Goal: Information Seeking & Learning: Check status

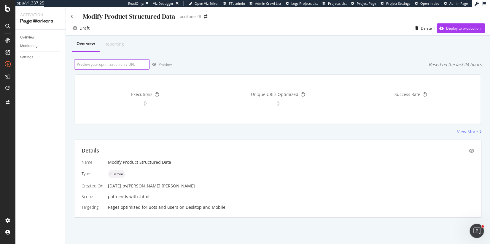
click at [105, 69] on input "url" at bounding box center [112, 64] width 76 height 10
paste input "https://fr.loccitane.com/mousse-nettoyante-visage-divine-27MC125I23.html"
type input "https://fr.loccitane.com/mousse-nettoyante-visage-divine-27MC125I23.html"
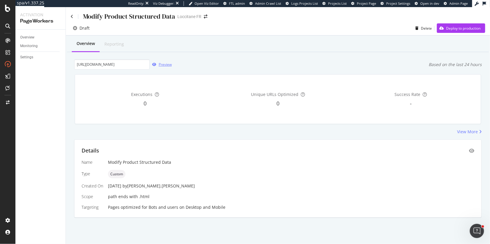
click at [166, 62] on div "Preview" at bounding box center [165, 64] width 13 height 5
click at [472, 150] on icon "eye" at bounding box center [471, 151] width 5 height 5
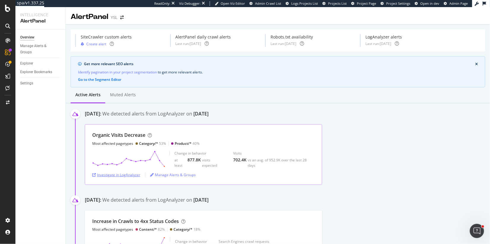
click at [122, 175] on div "Investigate in LogAnalyzer" at bounding box center [116, 175] width 48 height 5
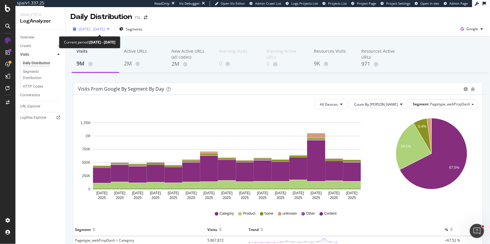
click at [105, 30] on span "2025 Aug. 29th - Sep. 12th" at bounding box center [92, 29] width 26 height 5
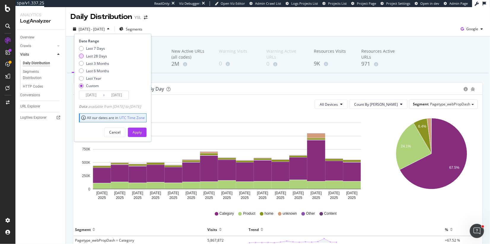
click at [80, 55] on div "Last 28 Days" at bounding box center [81, 56] width 5 height 5
type input "2025/08/19"
type input "2025/09/15"
click at [142, 130] on div "Apply" at bounding box center [137, 132] width 9 height 5
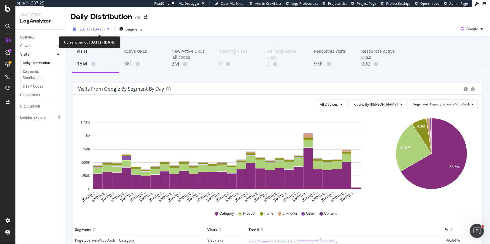
click at [105, 27] on span "2025 Aug. 19th - Sep. 15th" at bounding box center [92, 29] width 26 height 5
click at [367, 178] on icon "Aug 19 2… Aug 20 2… Aug 21 2… Aug 22 2… Aug 23 2… Aug 24 2… Aug 25 2… Aug 26 2……" at bounding box center [227, 158] width 298 height 89
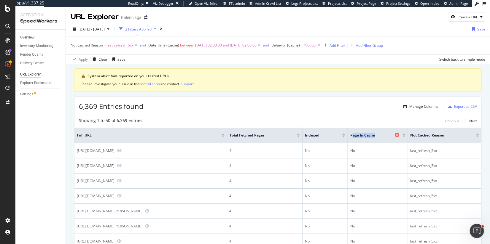
drag, startPoint x: 369, startPoint y: 135, endPoint x: 393, endPoint y: 135, distance: 24.3
click at [393, 135] on span "Page in Cache" at bounding box center [371, 135] width 43 height 5
click at [371, 136] on span "Page in Cache" at bounding box center [371, 135] width 43 height 5
drag, startPoint x: 368, startPoint y: 135, endPoint x: 393, endPoint y: 135, distance: 24.9
click at [393, 135] on span "Page in Cache" at bounding box center [371, 135] width 43 height 5
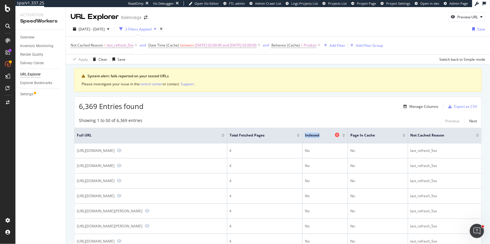
drag, startPoint x: 328, startPoint y: 136, endPoint x: 345, endPoint y: 136, distance: 16.9
click at [333, 136] on span "Indexed" at bounding box center [319, 135] width 28 height 5
click at [251, 46] on span "2025-08-28 02:00:00 and 2025-09-01 02:00:00" at bounding box center [225, 45] width 61 height 8
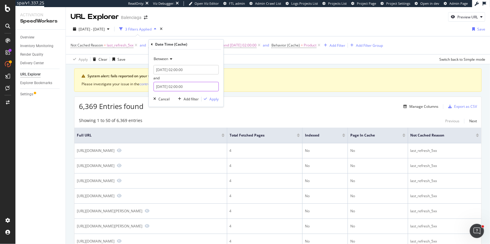
click at [179, 88] on input "2025-09-01 02:00:00" at bounding box center [186, 86] width 65 height 9
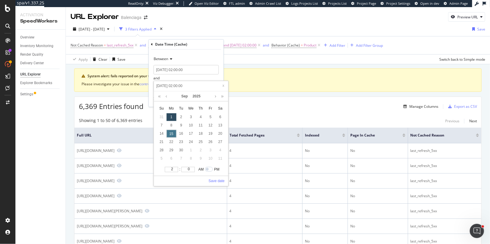
click at [171, 131] on div "15" at bounding box center [171, 134] width 10 height 8
type input "2025-09-15 02:00:00"
click at [220, 181] on link "Save date" at bounding box center [216, 181] width 16 height 5
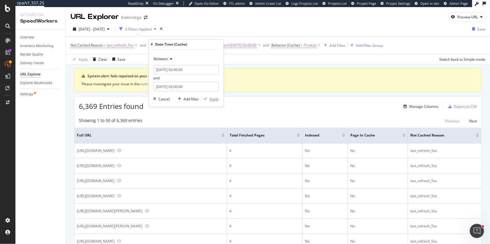
click at [217, 100] on div "Apply" at bounding box center [214, 99] width 9 height 5
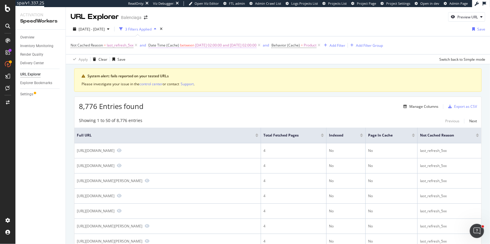
click at [212, 47] on span "2025-08-28 02:00:00 and 2025-09-15 02:00:00" at bounding box center [225, 45] width 61 height 8
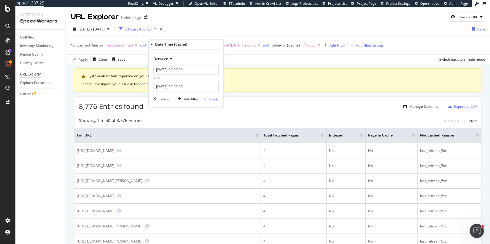
click at [257, 68] on div "System alert: fails reported on your tested URLs Please investigate your issue …" at bounding box center [277, 79] width 407 height 23
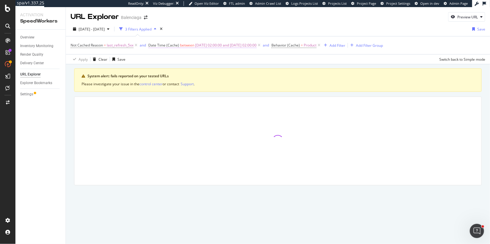
click at [220, 47] on span "2025-08-28 02:00:00 and 2025-09-01 02:00:00" at bounding box center [225, 45] width 61 height 8
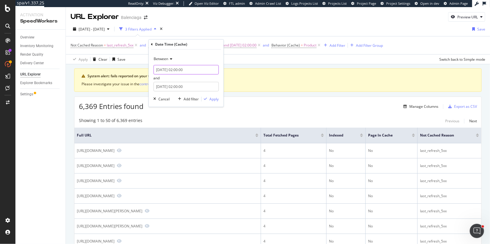
click at [169, 70] on input "2025-08-28 02:00:00" at bounding box center [186, 69] width 65 height 9
click at [195, 57] on div "Between" at bounding box center [186, 59] width 65 height 9
click at [204, 44] on div "Date Time (Cache)" at bounding box center [186, 45] width 70 height 10
click at [170, 71] on input "2025-08-28 02:00:00" at bounding box center [186, 69] width 65 height 9
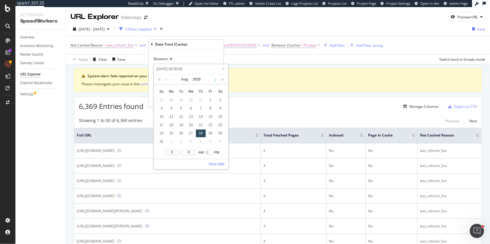
click at [214, 82] on link at bounding box center [215, 80] width 4 height 10
click at [193, 109] on div "10" at bounding box center [191, 109] width 10 height 8
type input "2025-09-10 02:00:00"
click at [215, 165] on link "Save date" at bounding box center [216, 164] width 16 height 5
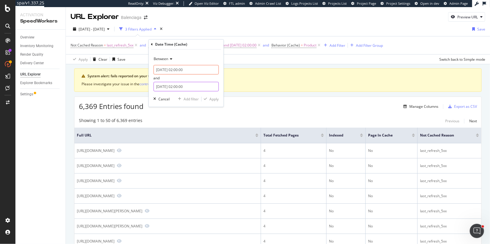
click at [174, 87] on input "2025-09-01 02:00:00" at bounding box center [186, 86] width 65 height 9
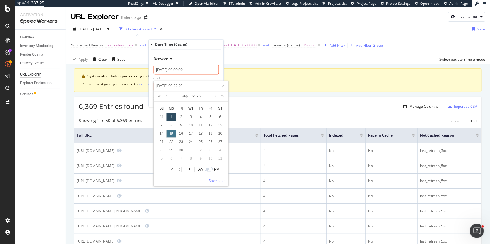
click at [173, 136] on div "15" at bounding box center [171, 134] width 10 height 8
type input "2025-09-15 02:00:00"
click at [217, 183] on link "Save date" at bounding box center [216, 181] width 16 height 5
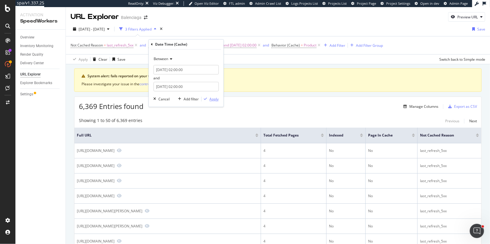
click at [216, 100] on div "Apply" at bounding box center [214, 99] width 9 height 5
